Goal: Transaction & Acquisition: Purchase product/service

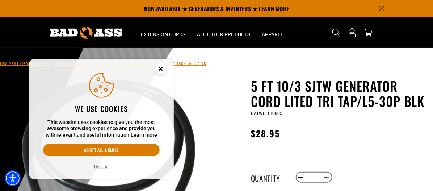
click at [98, 167] on button "Decline" at bounding box center [101, 166] width 18 height 7
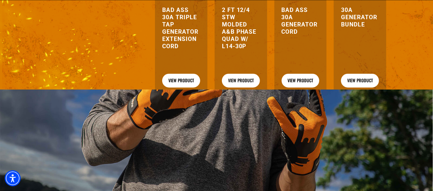
scroll to position [528, 0]
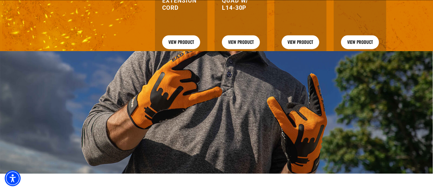
drag, startPoint x: 430, startPoint y: 89, endPoint x: 440, endPoint y: 117, distance: 29.9
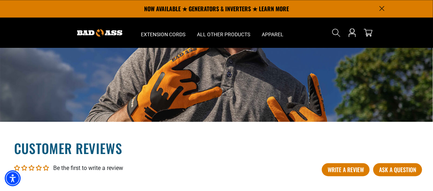
scroll to position [567, 0]
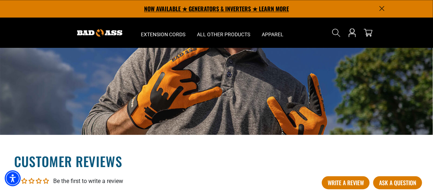
click at [218, 9] on p "NOW AVAILABLE ★ GENERATORS & INVERTERS ★ LEARN MORE" at bounding box center [216, 8] width 337 height 17
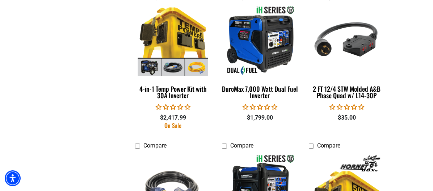
scroll to position [779, 0]
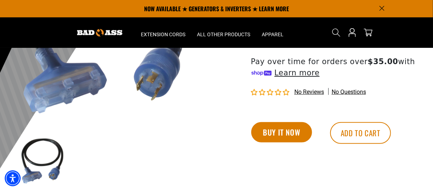
scroll to position [142, 0]
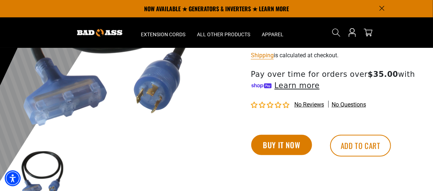
click at [54, 96] on img at bounding box center [108, 32] width 174 height 188
